Goal: Information Seeking & Learning: Learn about a topic

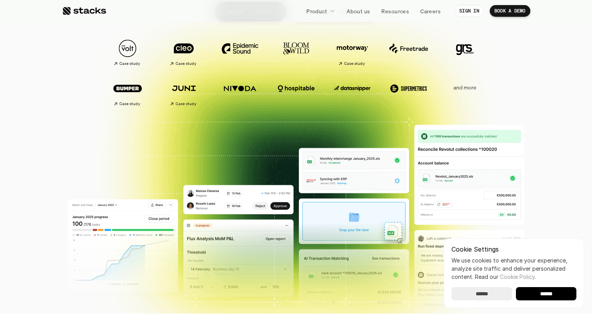
scroll to position [163, 0]
click at [539, 292] on input "******" at bounding box center [546, 293] width 60 height 13
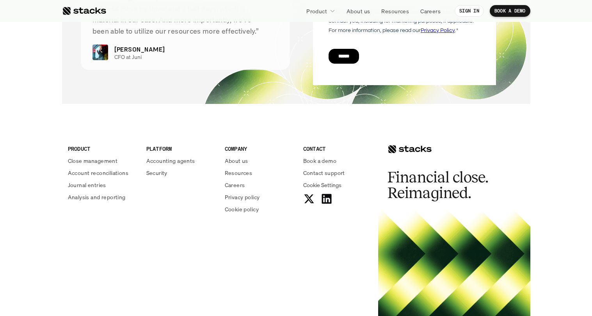
scroll to position [2802, 0]
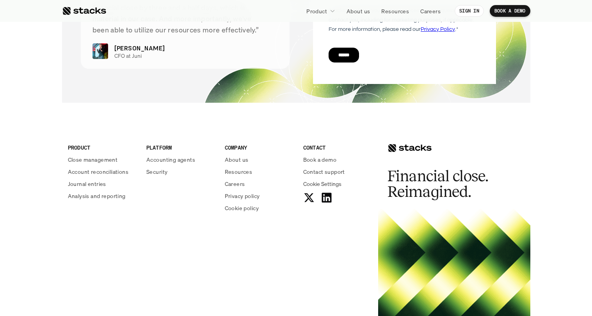
click at [170, 156] on p "Accounting agents" at bounding box center [170, 159] width 49 height 8
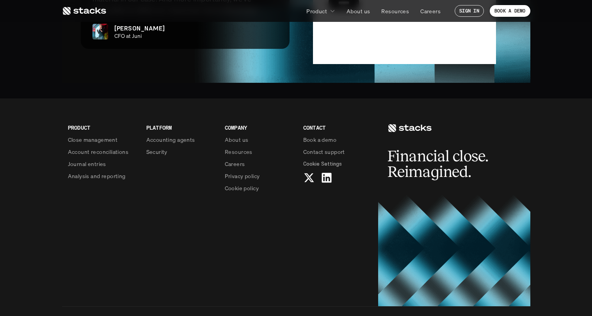
scroll to position [1921, 0]
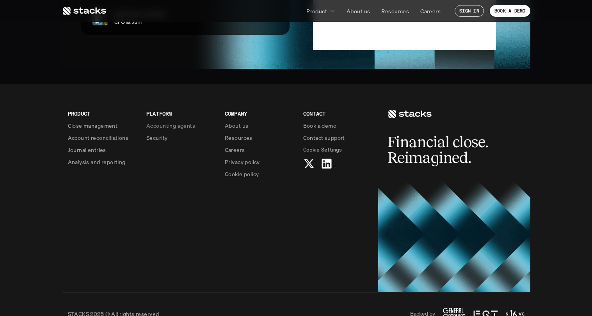
click at [156, 133] on p "Security" at bounding box center [156, 137] width 21 height 8
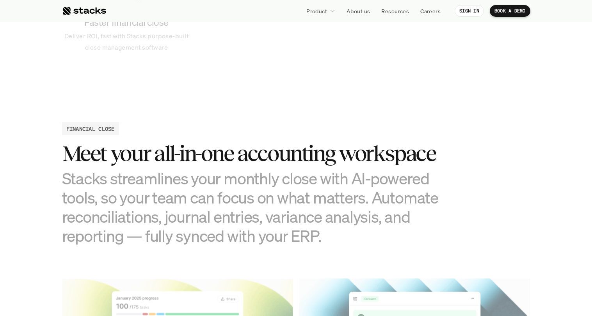
scroll to position [565, 0]
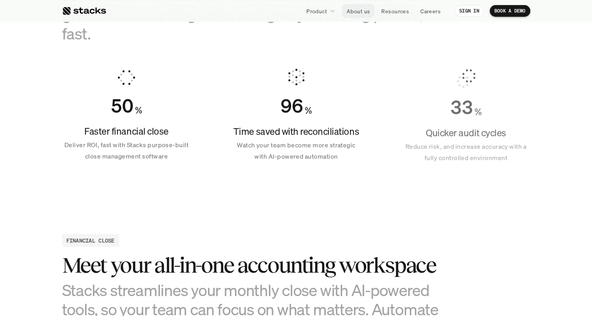
click at [358, 12] on p "About us" at bounding box center [357, 11] width 23 height 8
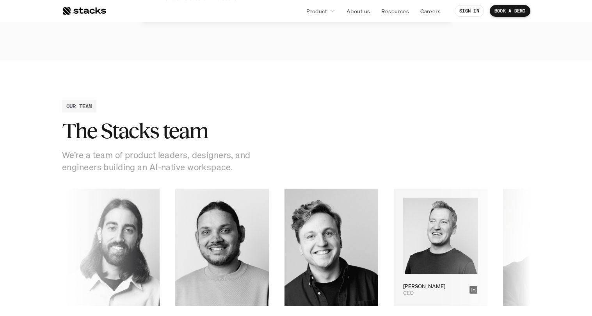
scroll to position [954, 0]
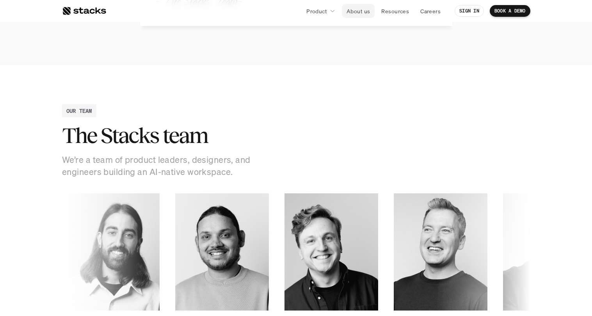
click at [366, 14] on p "About us" at bounding box center [357, 11] width 23 height 8
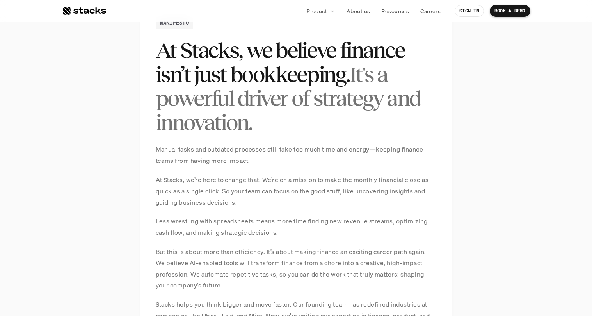
scroll to position [556, 0]
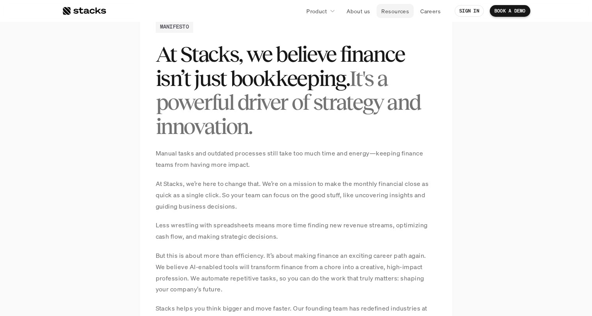
click at [395, 12] on p "Resources" at bounding box center [395, 11] width 28 height 8
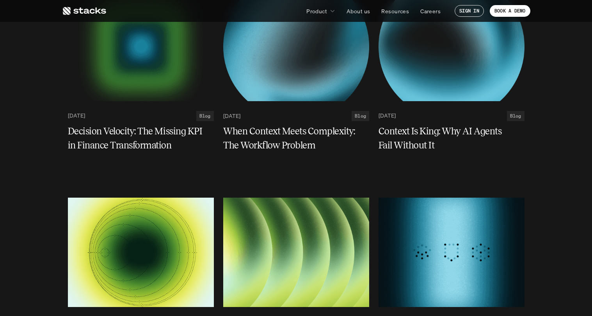
scroll to position [142, 0]
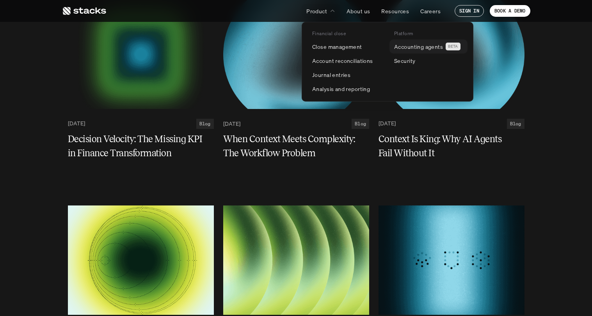
click at [411, 47] on p "Accounting agents" at bounding box center [418, 47] width 49 height 8
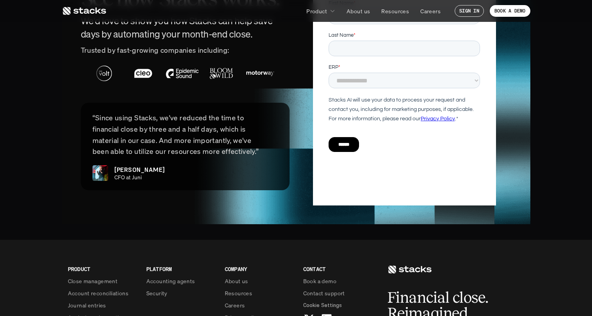
scroll to position [1766, 0]
